Goal: Task Accomplishment & Management: Manage account settings

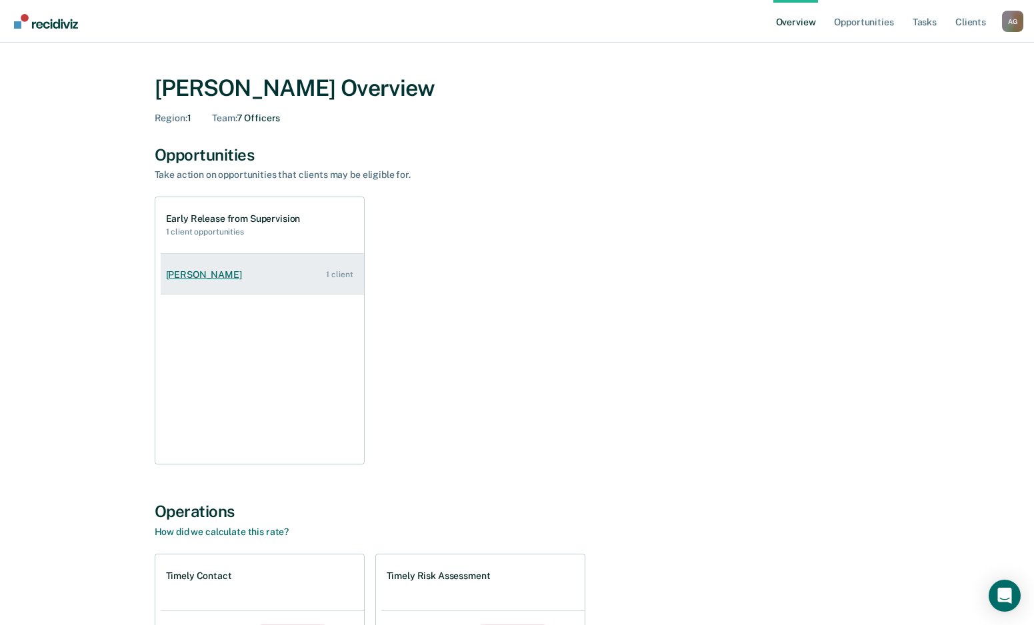
click at [287, 259] on link "[PERSON_NAME] 1 client" at bounding box center [262, 275] width 203 height 38
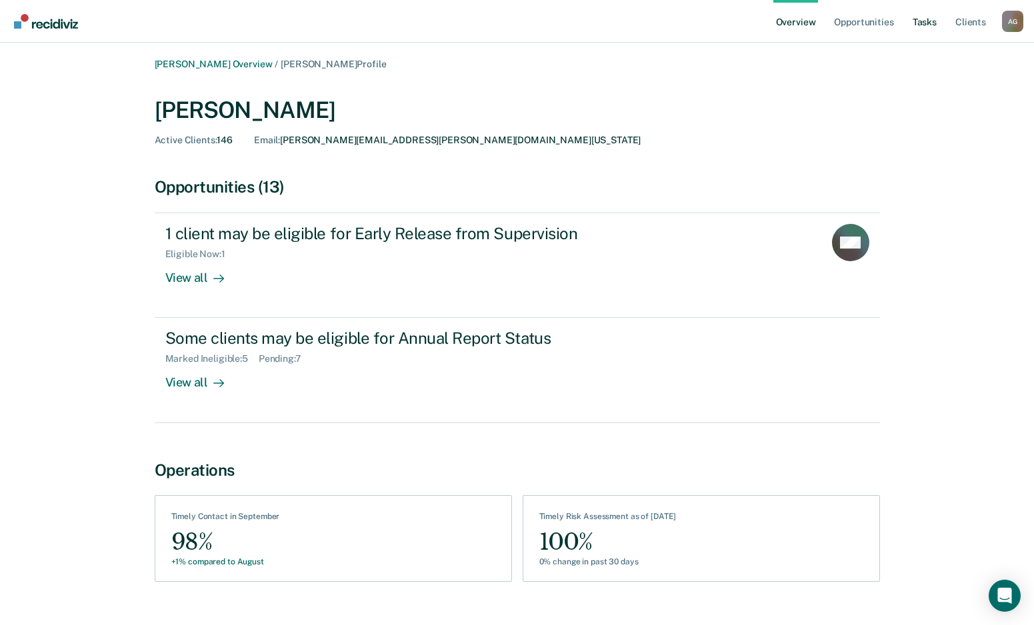
click at [919, 19] on link "Tasks" at bounding box center [924, 21] width 29 height 43
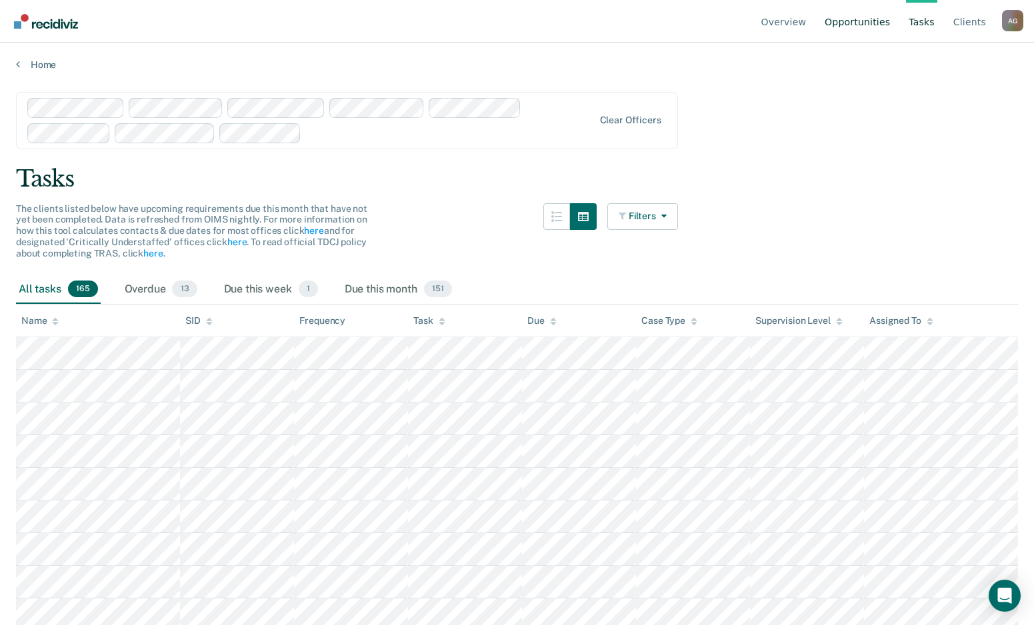
click at [856, 26] on link "Opportunities" at bounding box center [857, 21] width 71 height 43
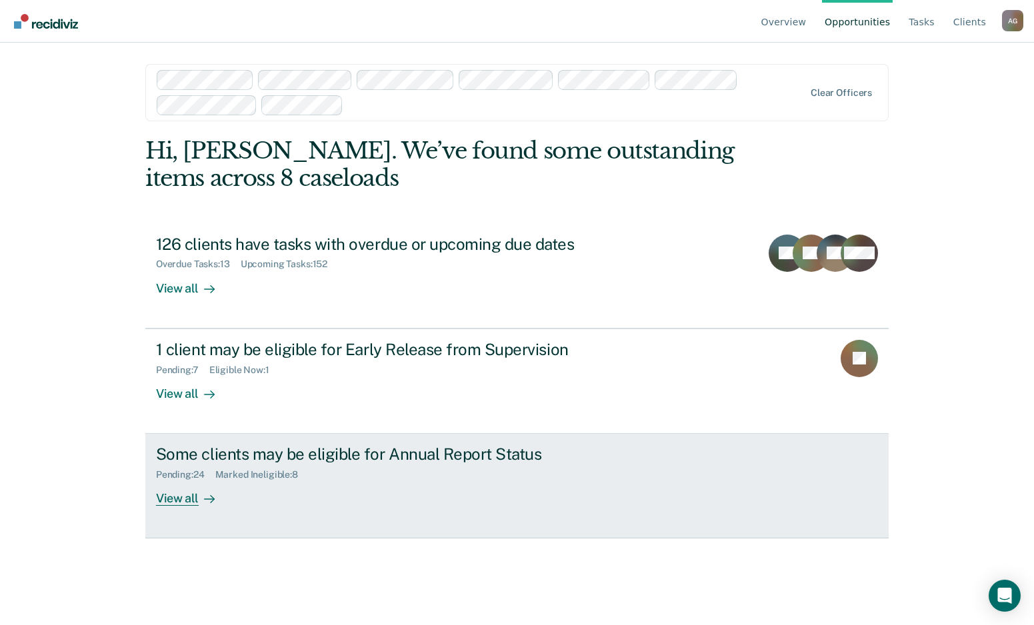
click at [243, 458] on div "Some clients may be eligible for Annual Report Status" at bounding box center [390, 454] width 468 height 19
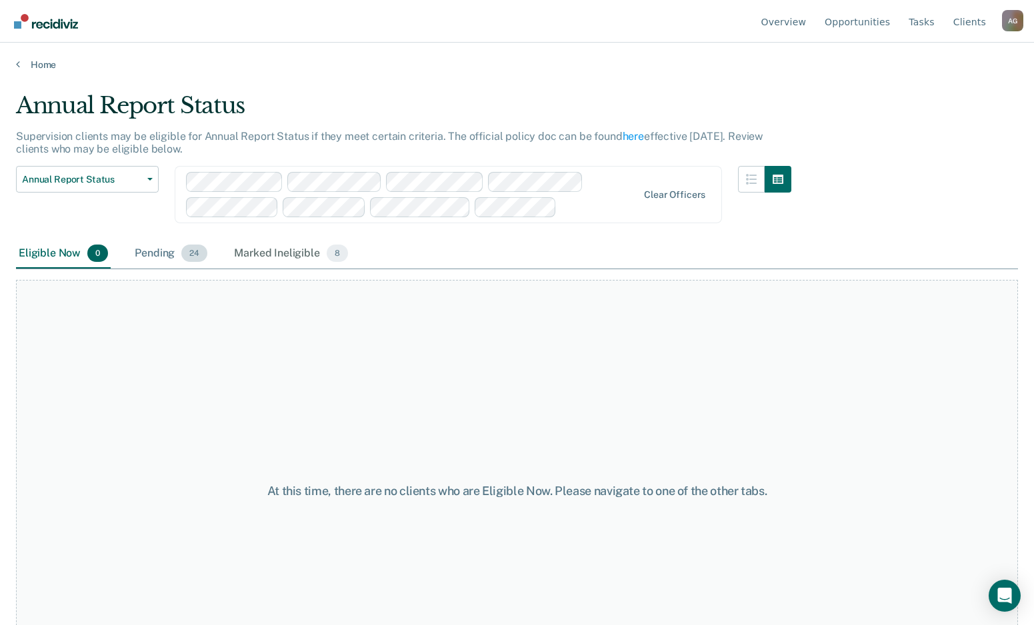
click at [134, 254] on div "Pending 24" at bounding box center [171, 253] width 78 height 29
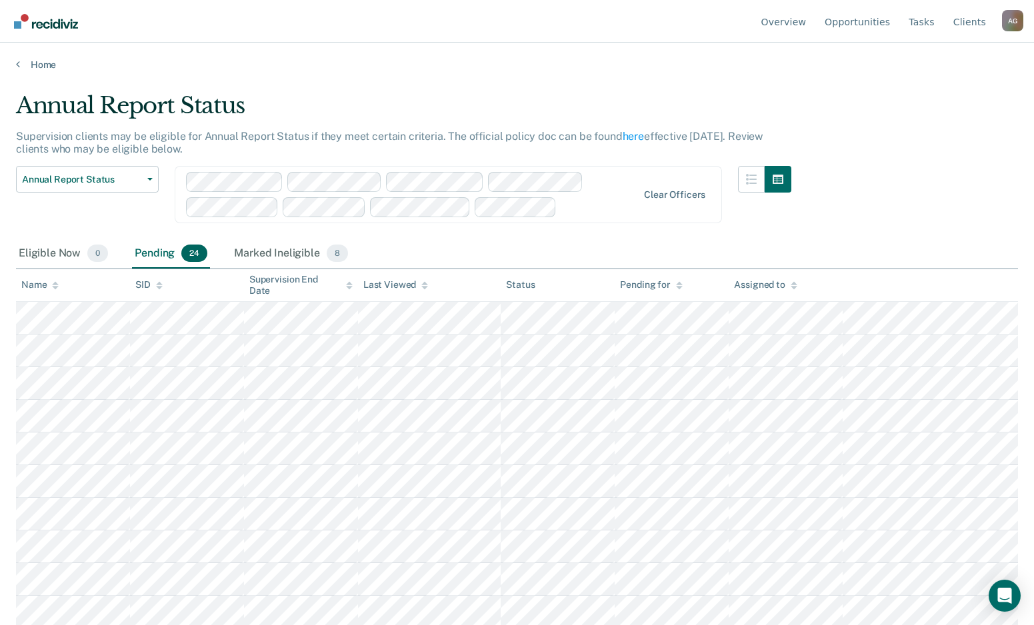
click at [606, 237] on div "Annual Report Status Early Release from Supervision Annual Report Status Clear …" at bounding box center [403, 202] width 775 height 73
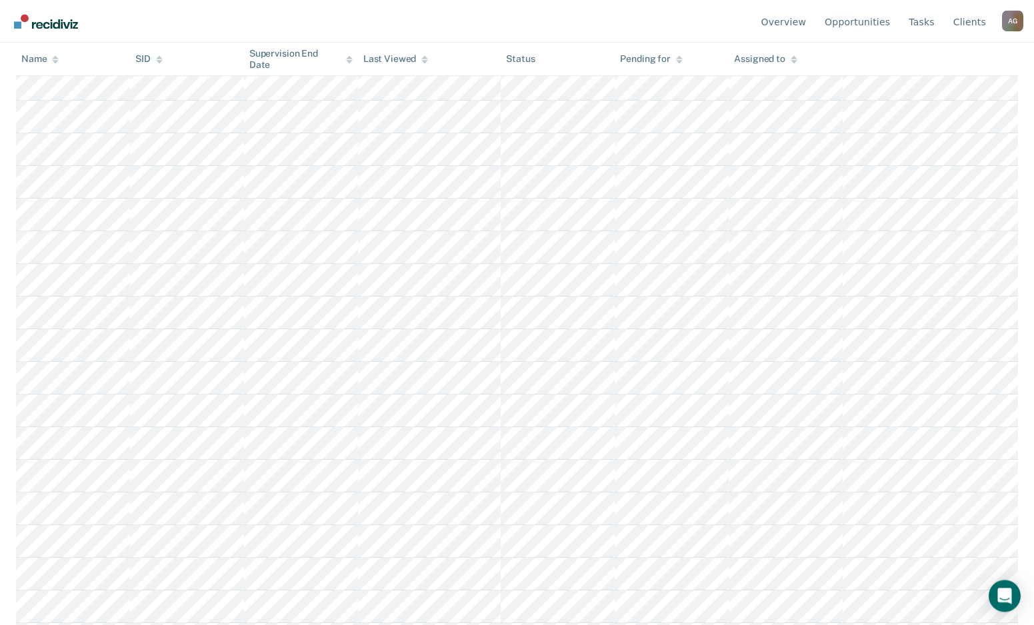
scroll to position [52, 0]
